Goal: Transaction & Acquisition: Purchase product/service

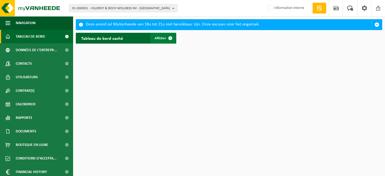
click at [165, 37] on span at bounding box center [170, 38] width 11 height 11
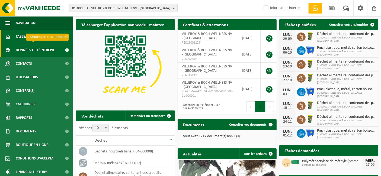
click at [34, 52] on span "Données de l'entrepr..." at bounding box center [36, 50] width 41 height 14
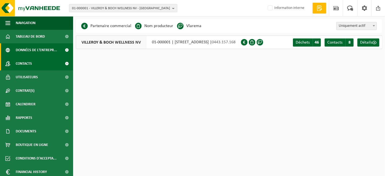
click at [30, 63] on span "Contacts" at bounding box center [24, 64] width 16 height 14
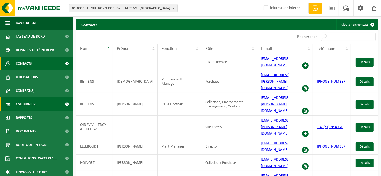
click at [32, 103] on span "Calendrier" at bounding box center [26, 105] width 20 height 14
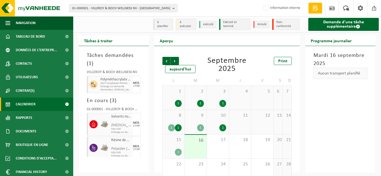
click at [174, 105] on div "1" at bounding box center [173, 103] width 16 height 7
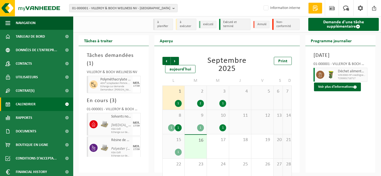
click at [209, 102] on div "1" at bounding box center [217, 103] width 17 height 7
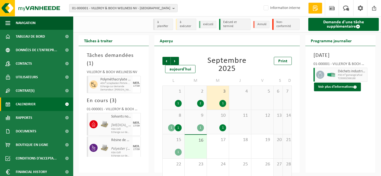
click at [224, 102] on div "1" at bounding box center [222, 103] width 7 height 7
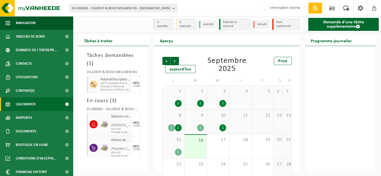
click at [201, 104] on div "2" at bounding box center [200, 103] width 7 height 7
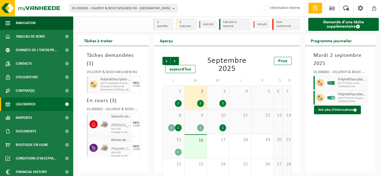
click at [176, 102] on div "1" at bounding box center [178, 103] width 7 height 7
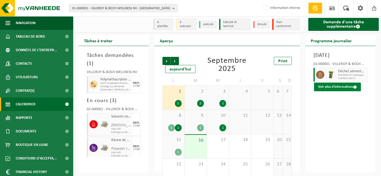
click at [345, 91] on button "Voir plus d'informations" at bounding box center [337, 87] width 47 height 9
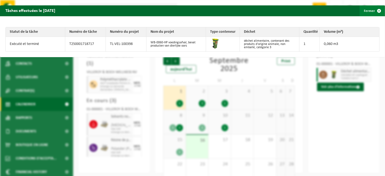
click at [365, 13] on button "Fermer" at bounding box center [372, 10] width 25 height 11
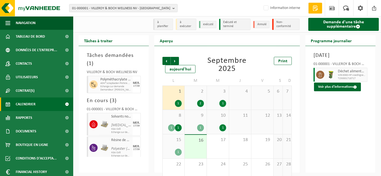
click at [178, 152] on div "1" at bounding box center [178, 152] width 7 height 7
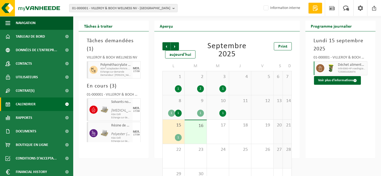
scroll to position [16, 0]
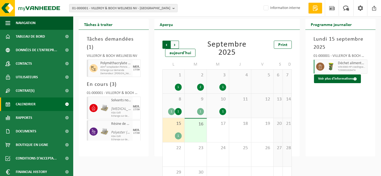
click at [175, 47] on span "Suivant" at bounding box center [175, 45] width 8 height 8
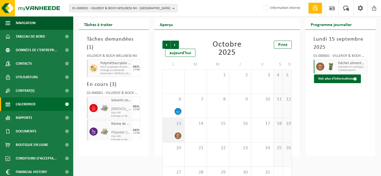
click at [175, 119] on div "13" at bounding box center [174, 130] width 22 height 24
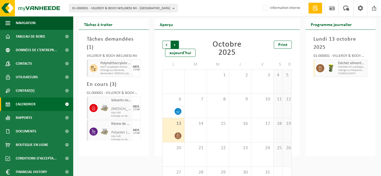
click at [166, 44] on span "Précédent" at bounding box center [166, 45] width 8 height 8
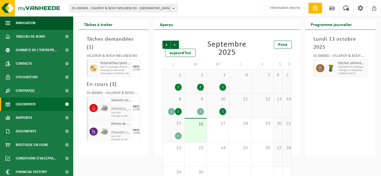
click at [178, 106] on div "8 1 1" at bounding box center [174, 106] width 22 height 24
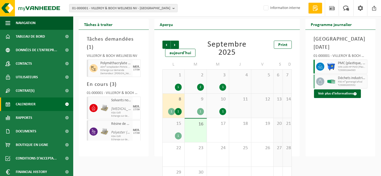
click at [334, 85] on div at bounding box center [330, 82] width 11 height 14
click at [342, 92] on button "Voir plus d'informations" at bounding box center [337, 93] width 47 height 9
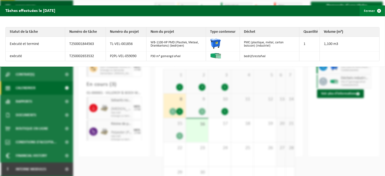
click at [362, 12] on button "Fermer" at bounding box center [372, 10] width 25 height 11
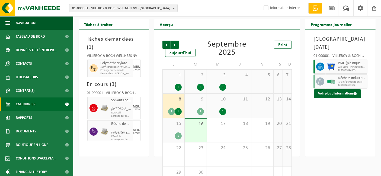
click at [222, 109] on div "1" at bounding box center [222, 111] width 7 height 7
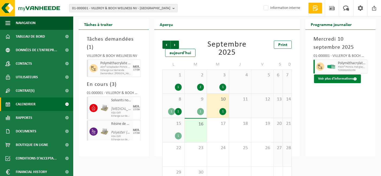
click at [349, 80] on button "Voir plus d'informations" at bounding box center [337, 79] width 47 height 9
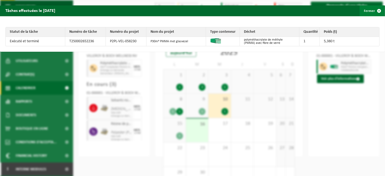
click at [364, 9] on button "Fermer" at bounding box center [372, 10] width 25 height 11
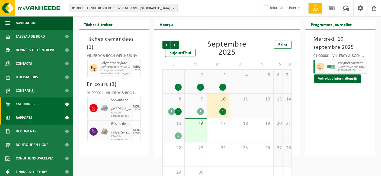
click at [39, 120] on link "Rapports" at bounding box center [36, 118] width 73 height 14
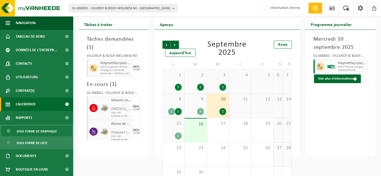
click at [41, 130] on span "Sous forme de graphique" at bounding box center [37, 131] width 40 height 10
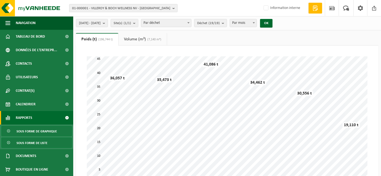
click at [22, 147] on span "Sous forme de liste" at bounding box center [32, 143] width 31 height 10
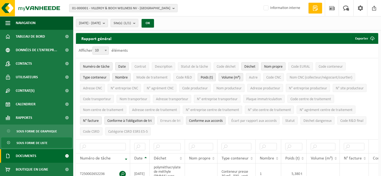
click at [31, 156] on span "Documents" at bounding box center [26, 156] width 21 height 14
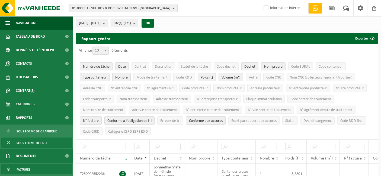
click at [32, 169] on link "Factures" at bounding box center [36, 169] width 70 height 10
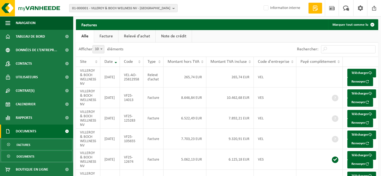
click at [22, 156] on span "Documents" at bounding box center [26, 156] width 18 height 10
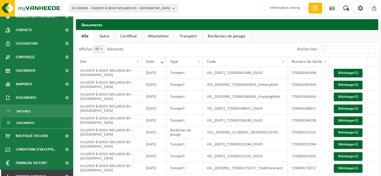
scroll to position [34, 0]
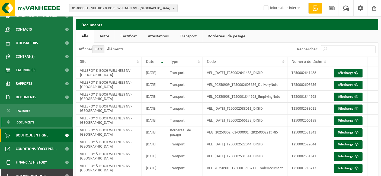
click at [38, 133] on span "Boutique en ligne" at bounding box center [32, 136] width 33 height 14
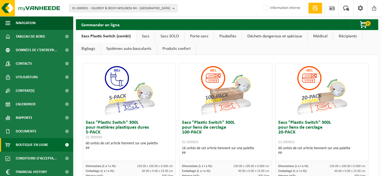
click at [142, 37] on link "Sacs" at bounding box center [145, 36] width 18 height 12
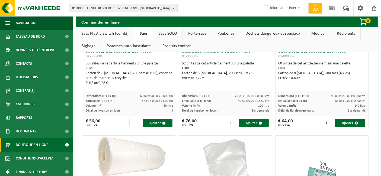
scroll to position [84, 0]
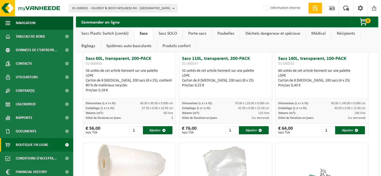
click at [108, 32] on link "Sacs Plastic Switch (combi)" at bounding box center [105, 33] width 58 height 12
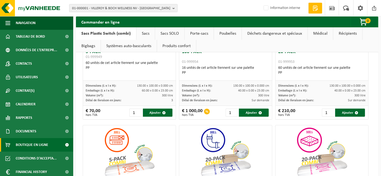
scroll to position [0, 0]
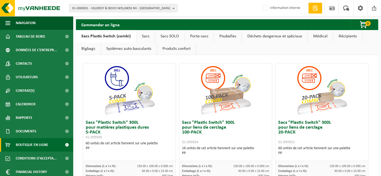
click at [173, 36] on link "Sacs SOLO" at bounding box center [169, 36] width 29 height 12
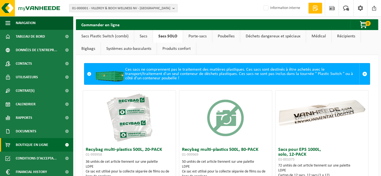
click at [191, 35] on link "Porte-sacs" at bounding box center [197, 36] width 29 height 12
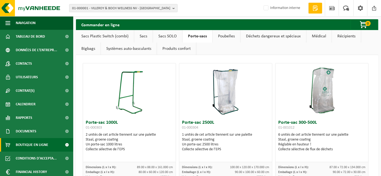
click at [221, 36] on link "Poubelles" at bounding box center [226, 36] width 28 height 12
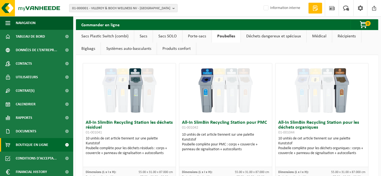
click at [96, 38] on link "Sacs Plastic Switch (combi)" at bounding box center [105, 36] width 58 height 12
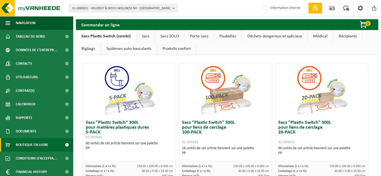
click at [192, 39] on link "Porte-sacs" at bounding box center [199, 36] width 29 height 12
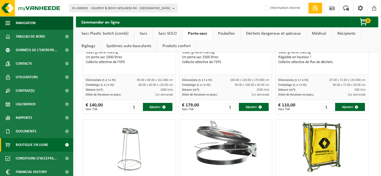
scroll to position [87, 0]
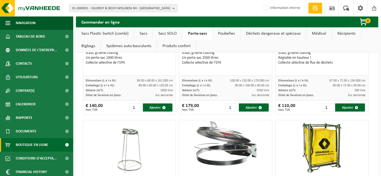
click at [164, 34] on link "Sacs SOLO" at bounding box center [167, 33] width 29 height 12
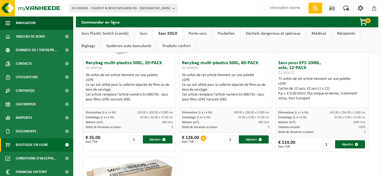
click at [226, 35] on link "Poubelles" at bounding box center [226, 33] width 28 height 12
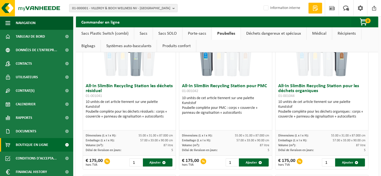
scroll to position [0, 0]
